Goal: Task Accomplishment & Management: Complete application form

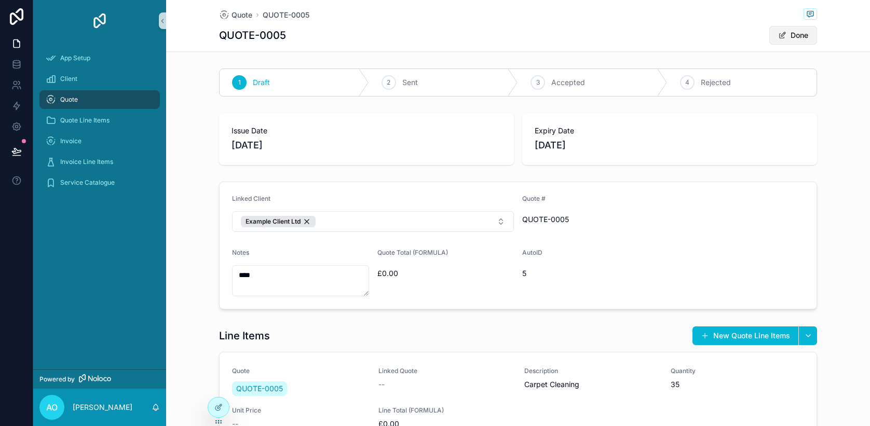
click at [805, 33] on button "Done" at bounding box center [794, 35] width 48 height 19
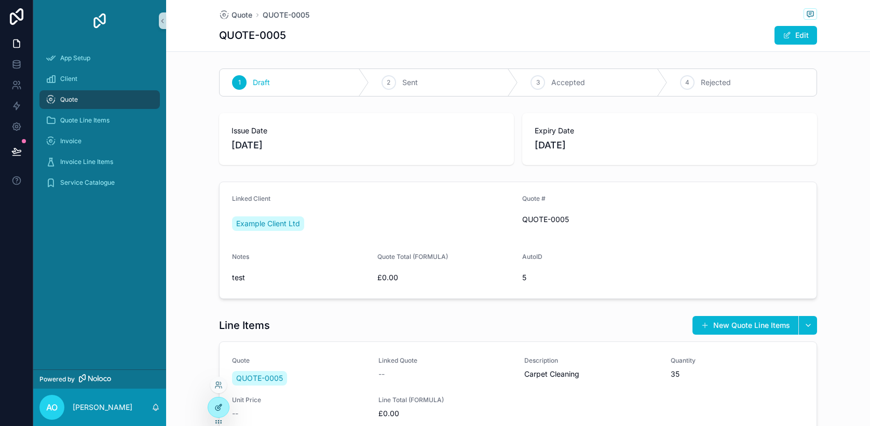
click at [214, 407] on div at bounding box center [218, 408] width 21 height 20
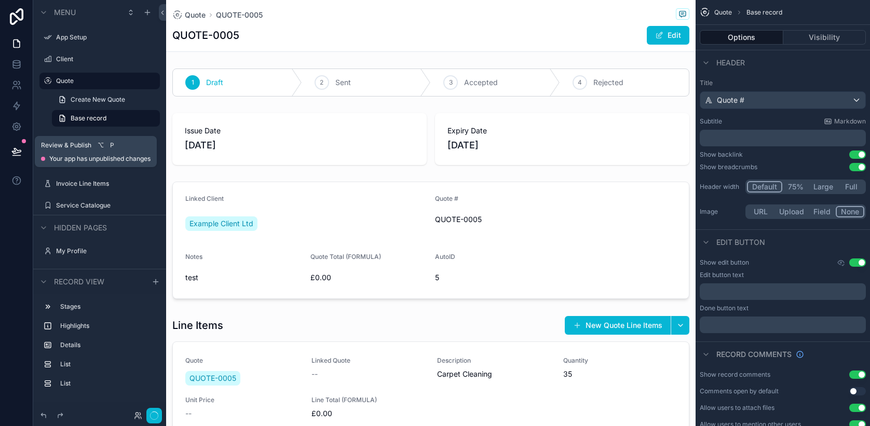
click at [16, 146] on button at bounding box center [16, 151] width 23 height 29
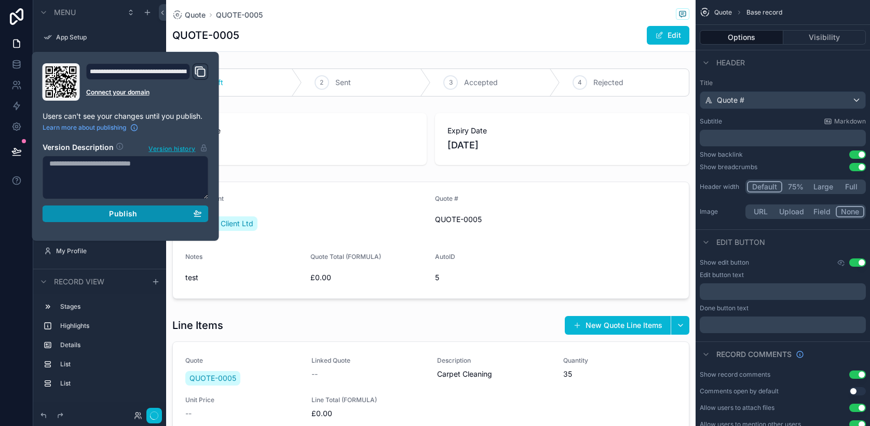
click at [99, 211] on div "Publish" at bounding box center [125, 213] width 153 height 9
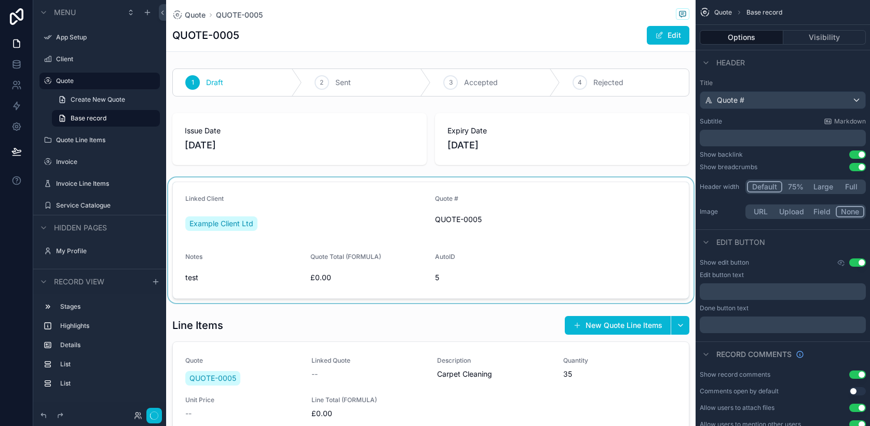
click at [388, 193] on div "scrollable content" at bounding box center [431, 241] width 530 height 126
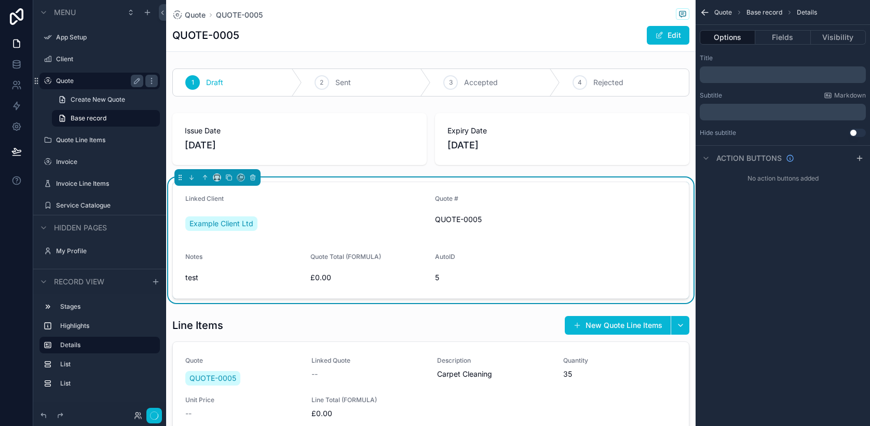
click at [91, 82] on label "Quote" at bounding box center [97, 81] width 83 height 8
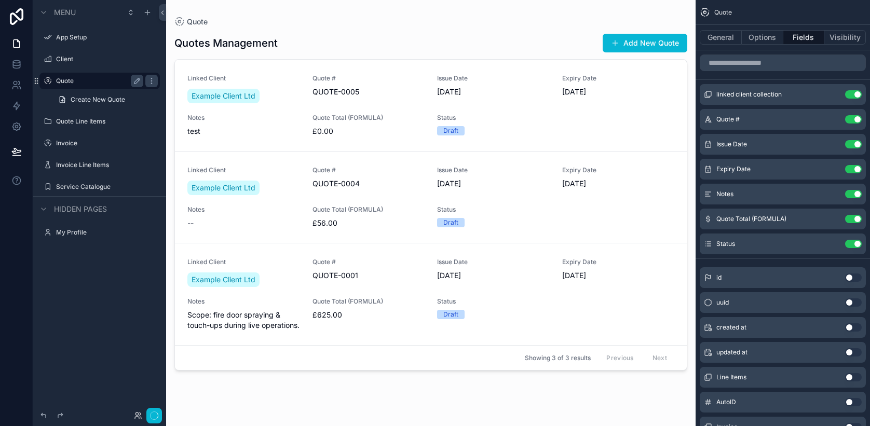
click at [631, 42] on button "Add New Quote" at bounding box center [645, 43] width 85 height 19
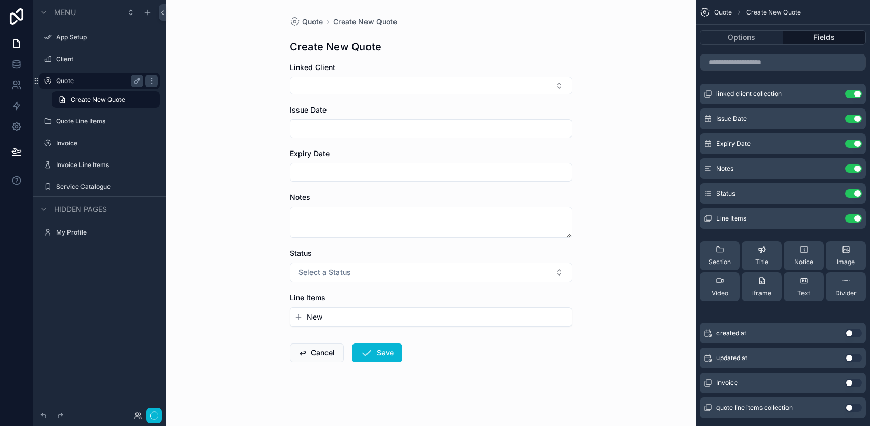
click at [397, 324] on div "New" at bounding box center [430, 317] width 281 height 19
click at [309, 317] on span "New" at bounding box center [315, 317] width 16 height 10
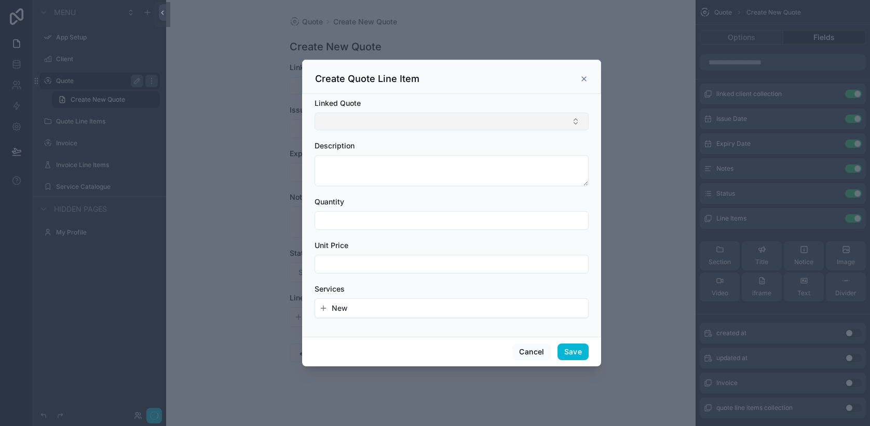
click at [514, 117] on button "Select Button" at bounding box center [452, 122] width 274 height 18
click at [412, 306] on button "New" at bounding box center [451, 308] width 265 height 10
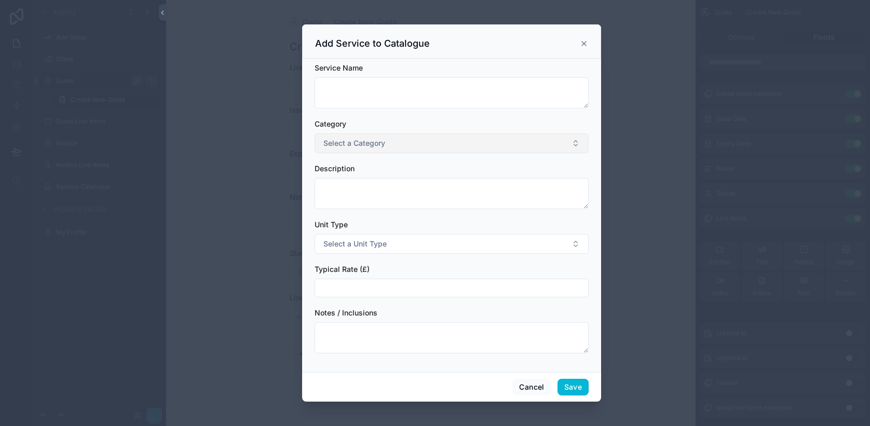
click at [512, 144] on button "Select a Category" at bounding box center [452, 143] width 274 height 20
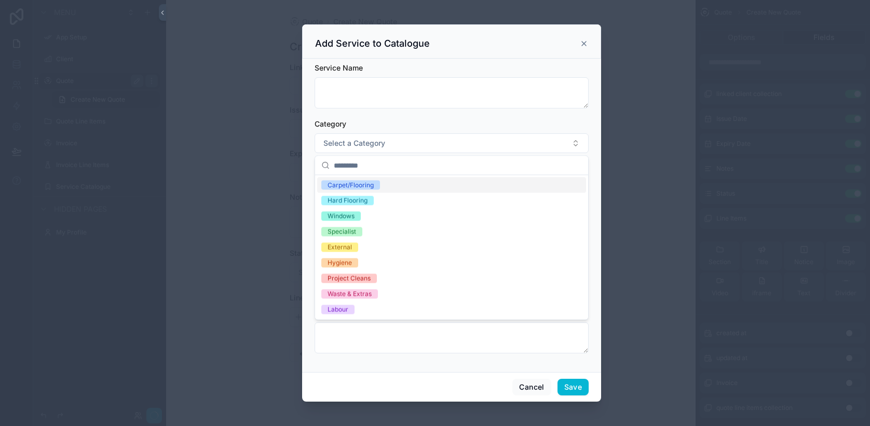
click at [584, 47] on icon "scrollable content" at bounding box center [584, 43] width 8 height 8
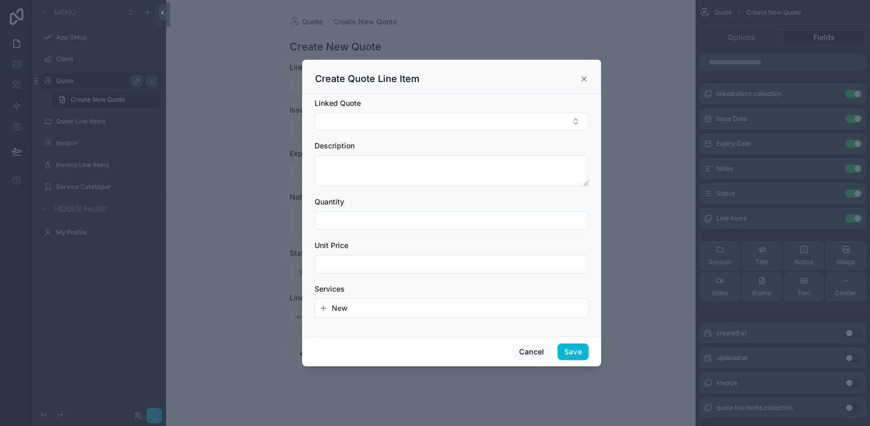
click at [586, 78] on icon "scrollable content" at bounding box center [584, 79] width 8 height 8
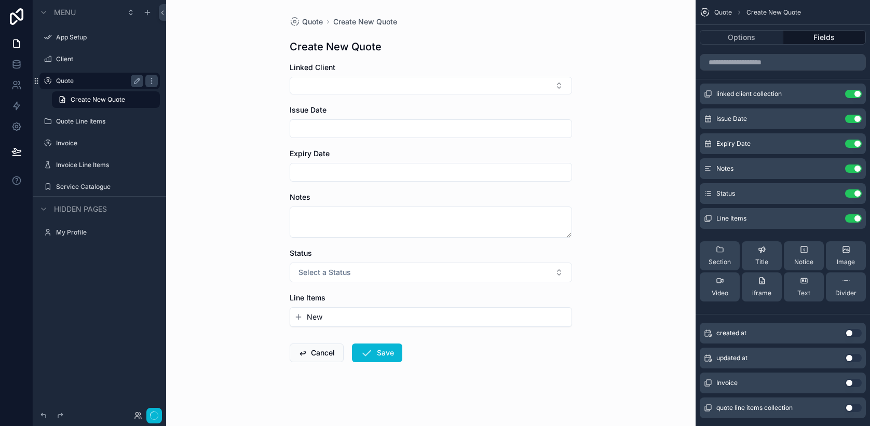
click at [848, 408] on button "Use setting" at bounding box center [853, 408] width 17 height 8
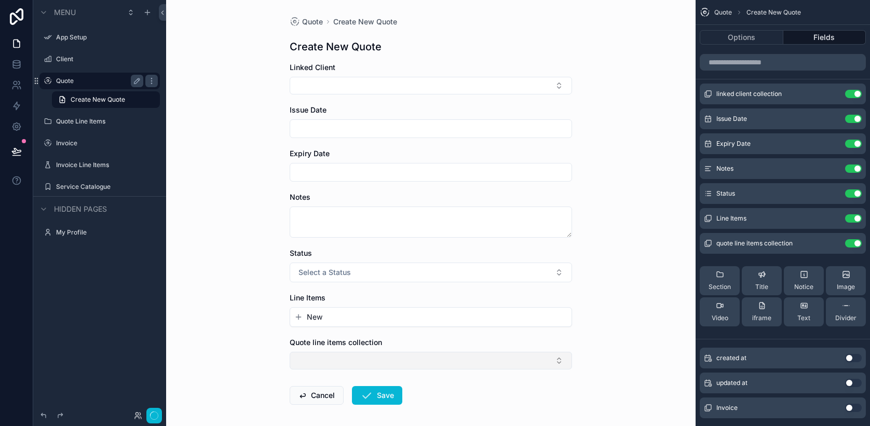
click at [513, 364] on button "Select Button" at bounding box center [431, 361] width 283 height 18
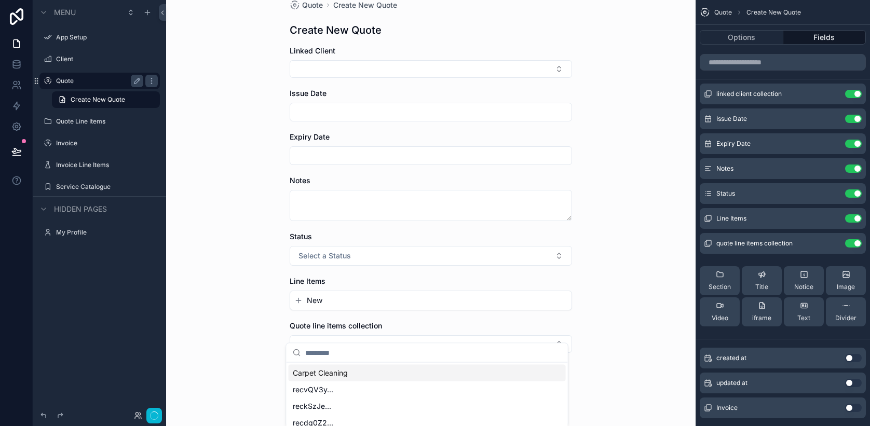
scroll to position [45, 0]
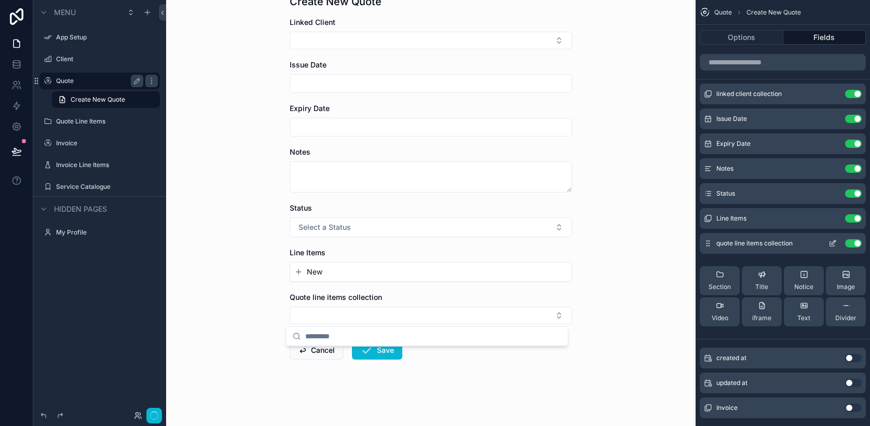
click at [853, 244] on button "Use setting" at bounding box center [853, 243] width 17 height 8
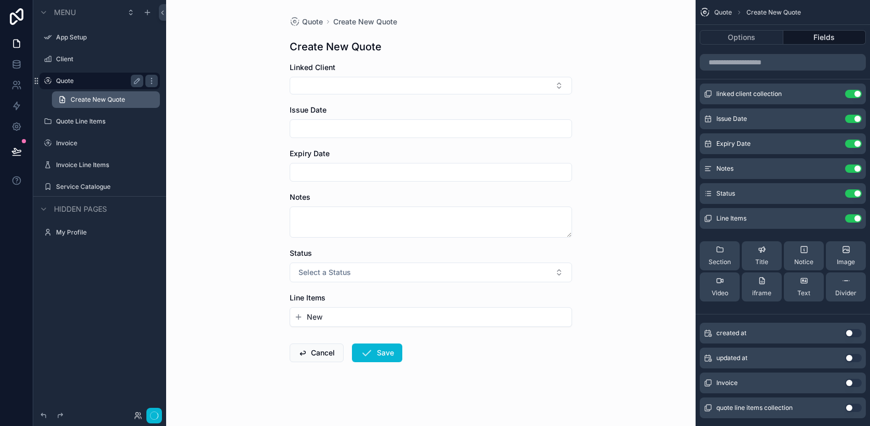
click at [113, 106] on link "Create New Quote" at bounding box center [106, 99] width 108 height 17
click at [294, 318] on icon "scrollable content" at bounding box center [298, 317] width 8 height 8
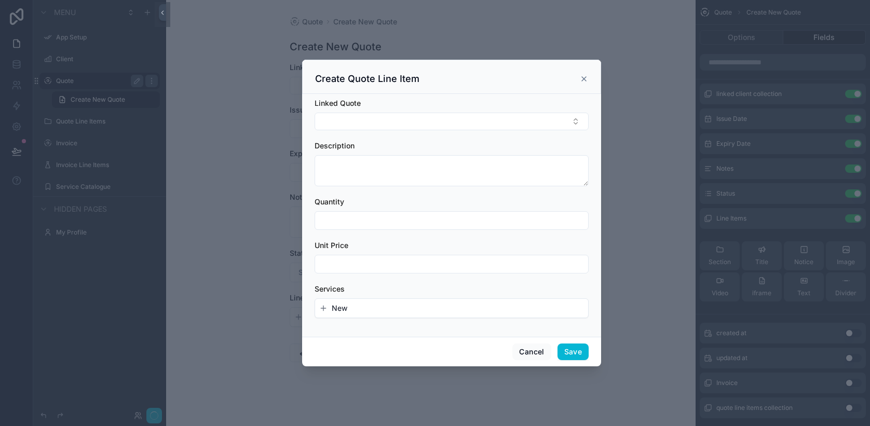
click at [322, 309] on icon "scrollable content" at bounding box center [323, 308] width 8 height 8
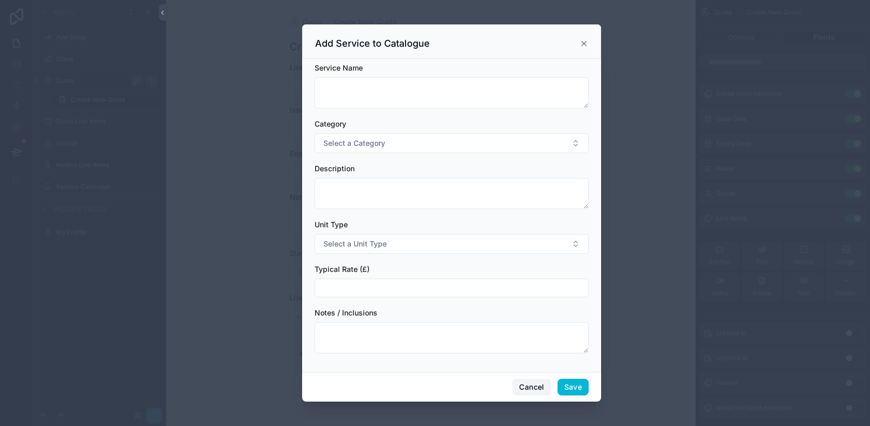
click at [529, 386] on button "Cancel" at bounding box center [532, 387] width 38 height 17
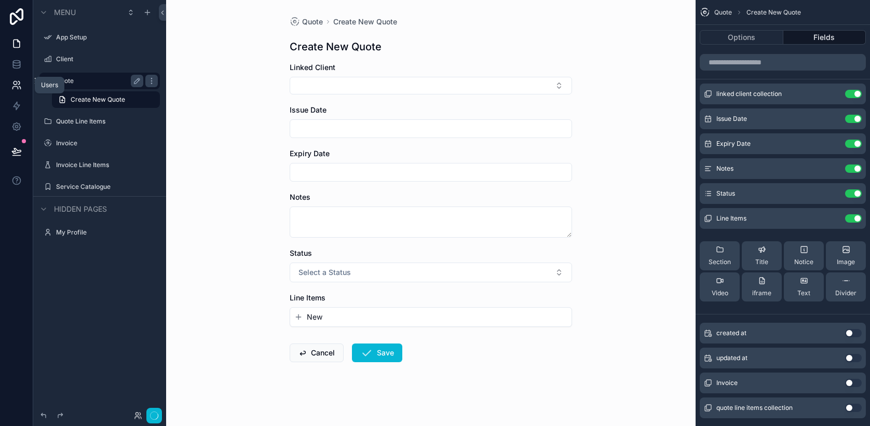
click at [2, 91] on link at bounding box center [16, 85] width 33 height 21
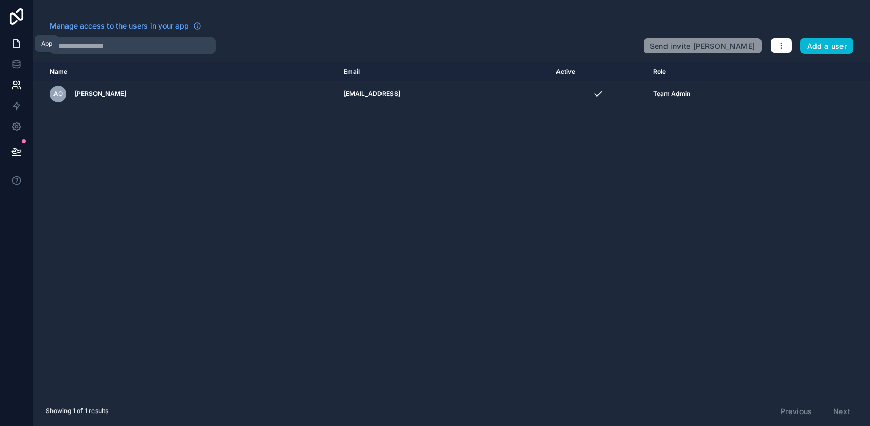
click at [17, 41] on icon at bounding box center [18, 41] width 2 height 2
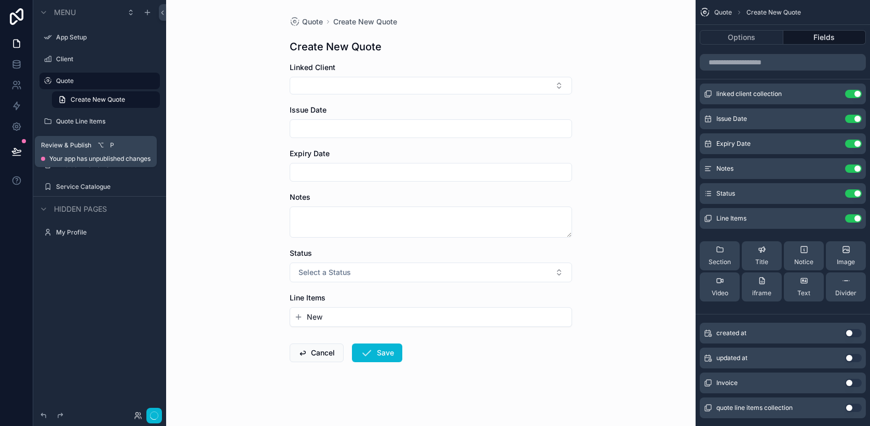
click at [17, 152] on icon at bounding box center [16, 151] width 10 height 10
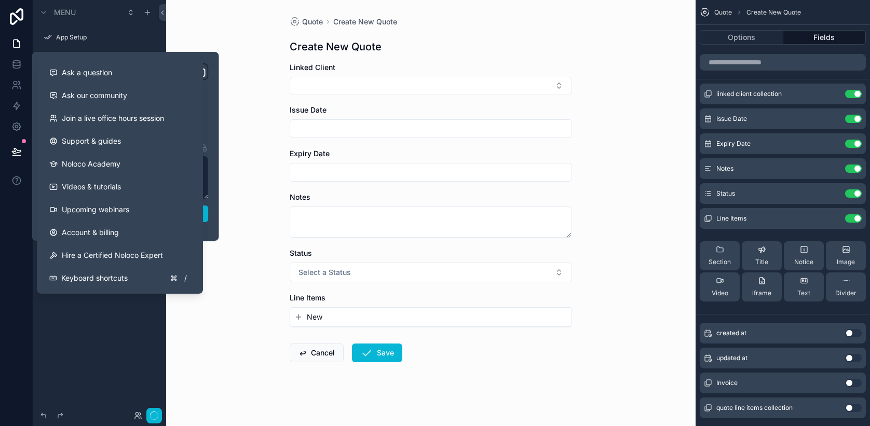
click at [356, 196] on div "Notes" at bounding box center [431, 197] width 283 height 10
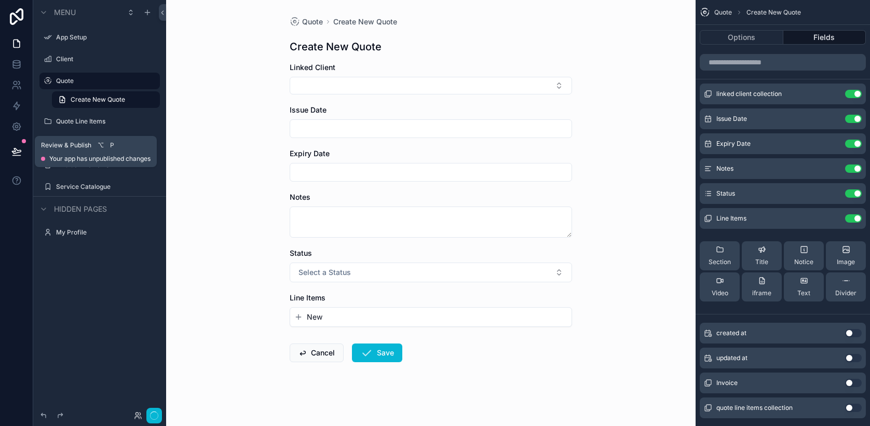
click at [15, 153] on icon at bounding box center [16, 151] width 9 height 5
click at [17, 151] on icon at bounding box center [16, 151] width 9 height 5
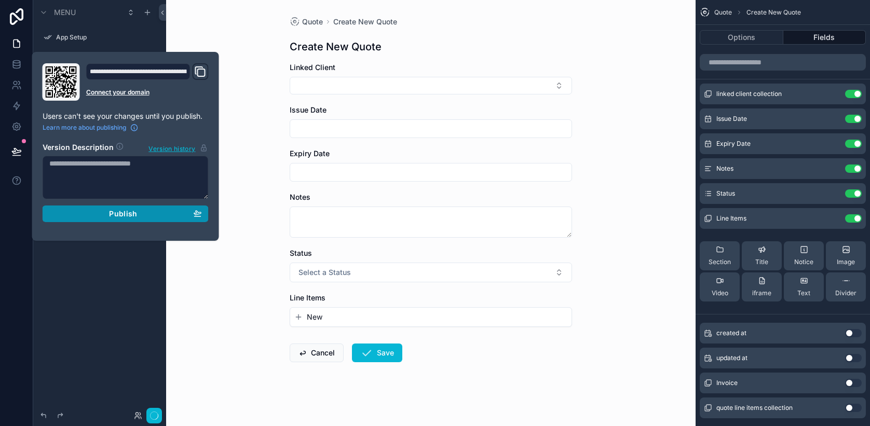
click at [83, 210] on div "Publish" at bounding box center [125, 213] width 153 height 9
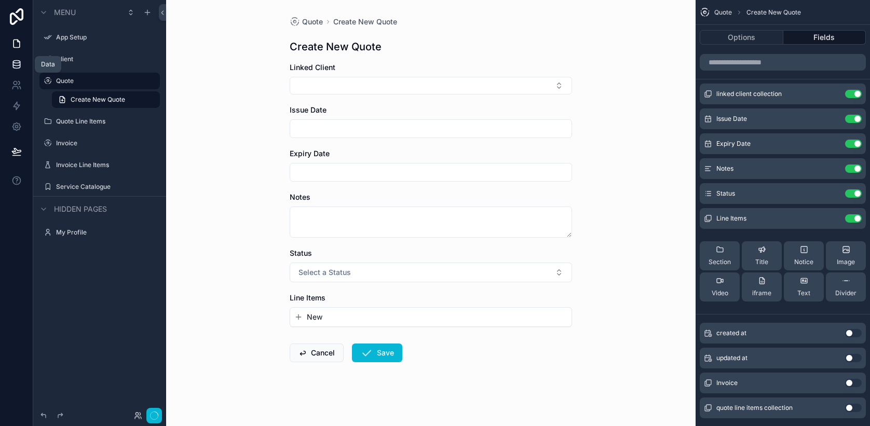
click at [13, 69] on icon at bounding box center [16, 64] width 10 height 10
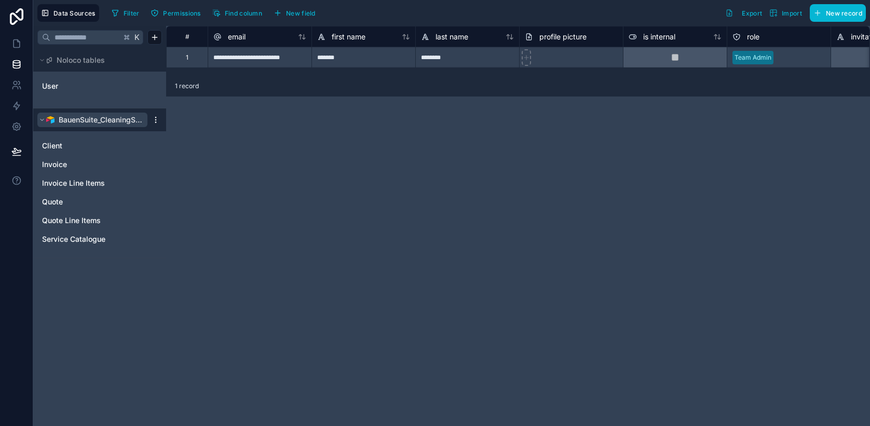
click at [86, 119] on span "BauenSuite_CleaningSystem" at bounding box center [101, 120] width 84 height 10
click at [66, 147] on link "Client" at bounding box center [89, 146] width 95 height 10
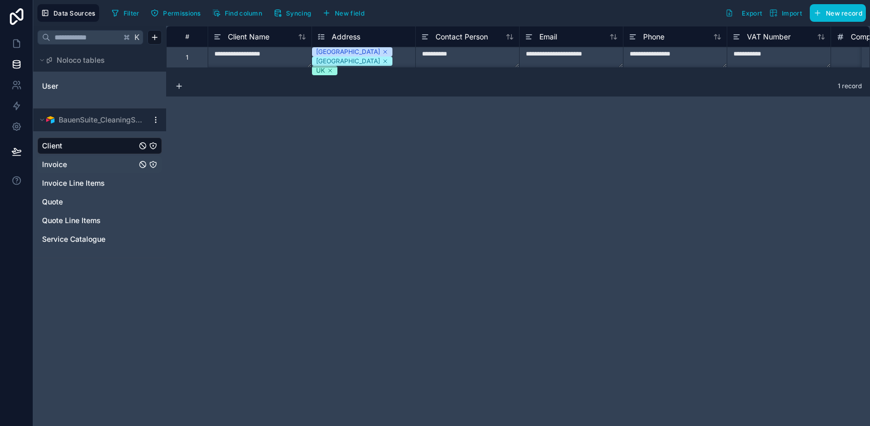
click at [63, 167] on span "Invoice" at bounding box center [54, 164] width 25 height 10
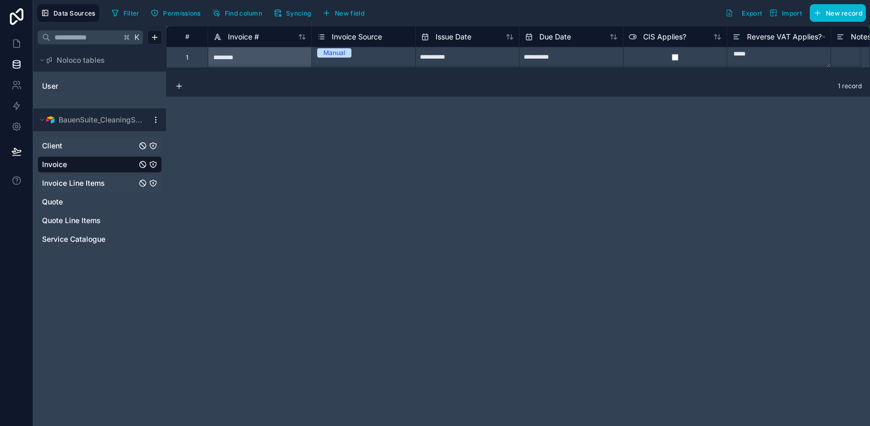
click at [86, 181] on span "Invoice Line Items" at bounding box center [73, 183] width 63 height 10
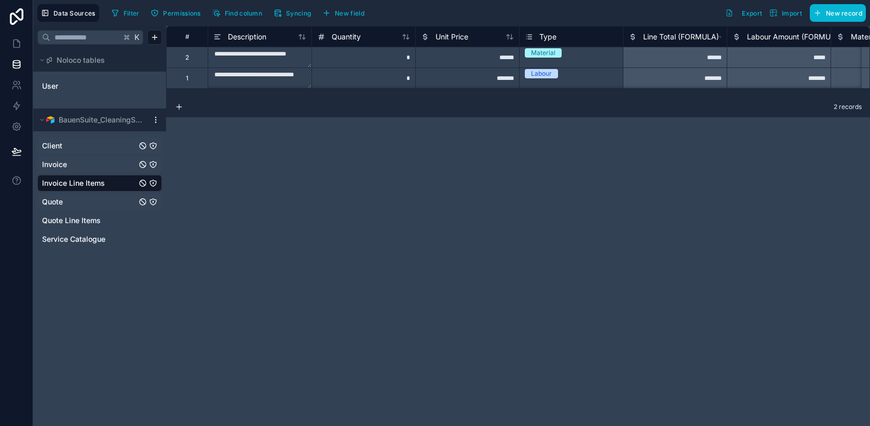
click at [64, 195] on div "Quote" at bounding box center [99, 202] width 125 height 17
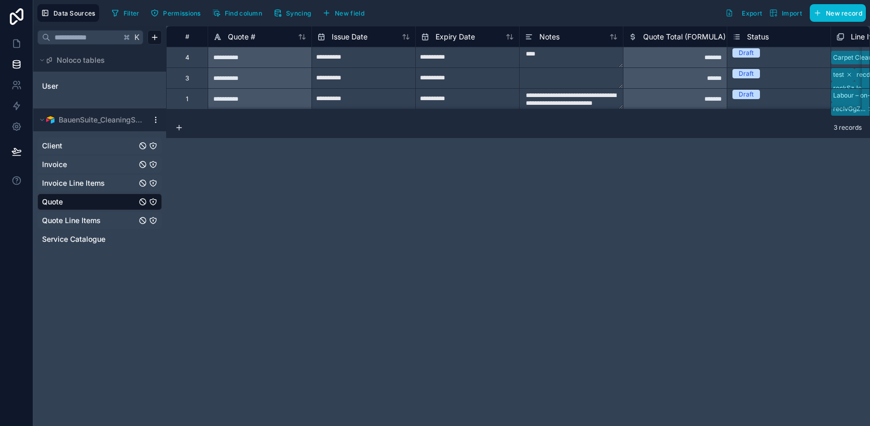
click at [71, 224] on span "Quote Line Items" at bounding box center [71, 221] width 59 height 10
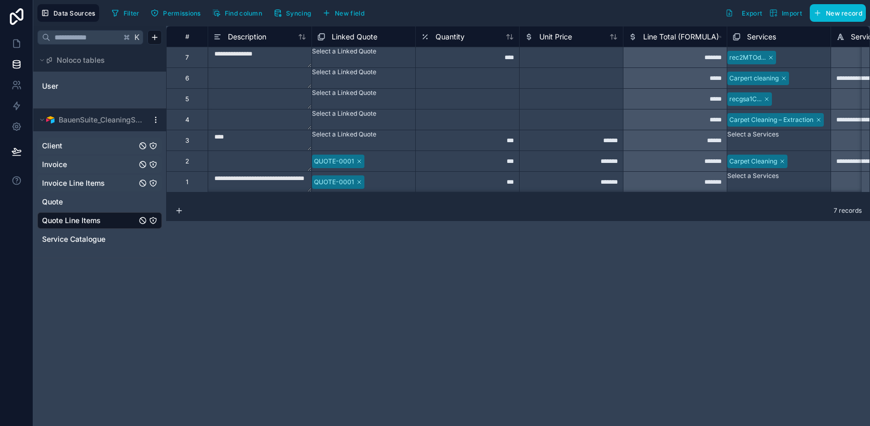
click at [93, 248] on div "Client Invoice Invoice Line Items Quote Quote Line Items Service Catalogue" at bounding box center [99, 194] width 133 height 127
click at [91, 245] on div "Service Catalogue" at bounding box center [99, 239] width 125 height 17
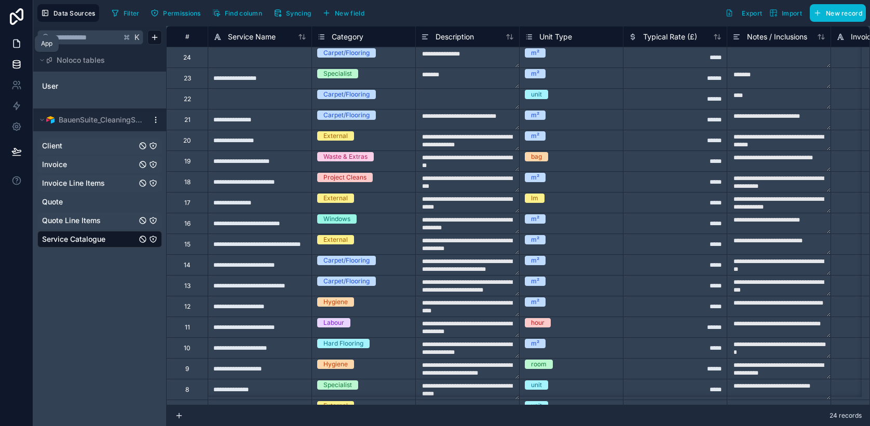
click at [20, 46] on icon at bounding box center [16, 43] width 10 height 10
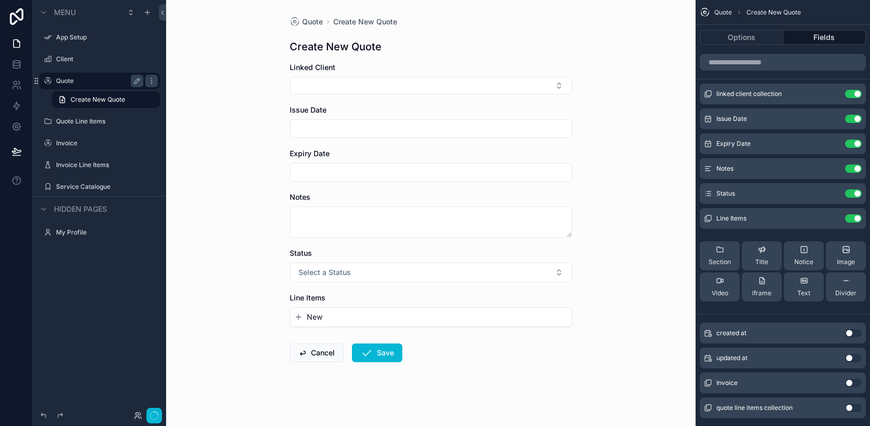
click at [73, 79] on label "Quote" at bounding box center [97, 81] width 83 height 8
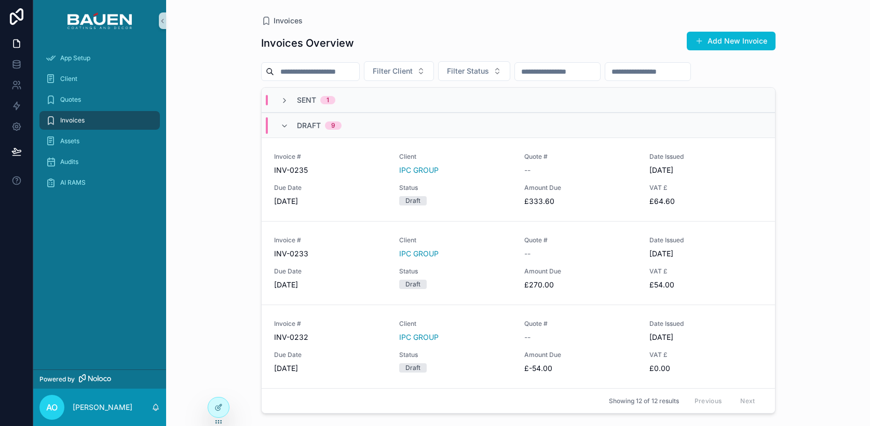
click at [100, 384] on link "Powered by" at bounding box center [99, 379] width 133 height 19
